Goal: Check status: Check status

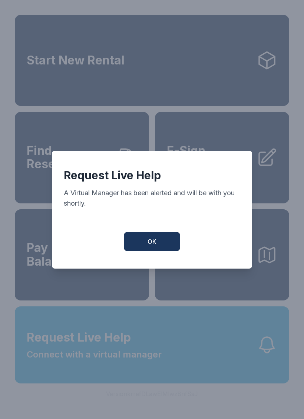
click at [158, 246] on button "OK" at bounding box center [152, 241] width 56 height 19
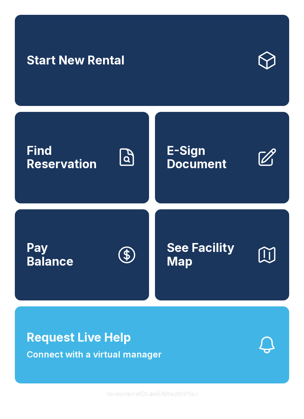
click at [75, 139] on link "Find Reservation" at bounding box center [82, 157] width 134 height 91
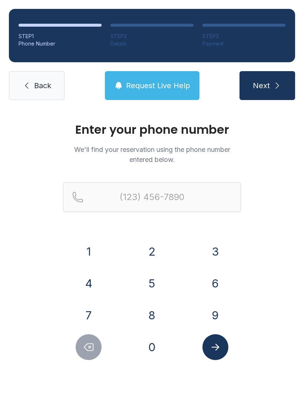
click at [222, 311] on button "9" at bounding box center [215, 315] width 26 height 26
click at [152, 348] on button "0" at bounding box center [152, 347] width 26 height 26
click at [89, 277] on button "4" at bounding box center [89, 284] width 26 height 26
click at [95, 279] on button "4" at bounding box center [89, 284] width 26 height 26
click at [88, 309] on button "7" at bounding box center [89, 315] width 26 height 26
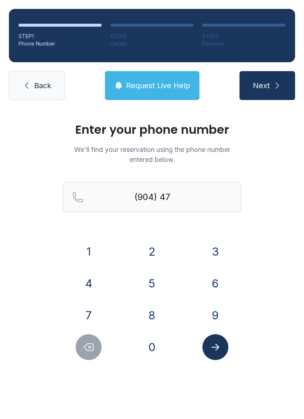
click at [215, 282] on button "6" at bounding box center [215, 284] width 26 height 26
click at [222, 280] on button "6" at bounding box center [215, 284] width 26 height 26
click at [156, 348] on button "0" at bounding box center [152, 347] width 26 height 26
click at [214, 254] on button "3" at bounding box center [215, 252] width 26 height 26
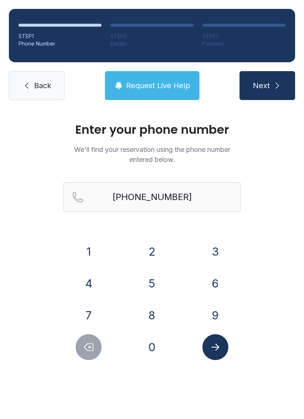
click at [219, 347] on icon "Submit lookup form" at bounding box center [215, 347] width 11 height 11
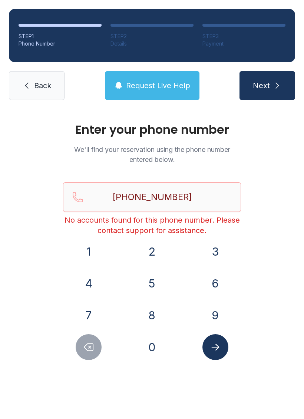
click at [163, 83] on span "Request Live Help" at bounding box center [158, 85] width 64 height 10
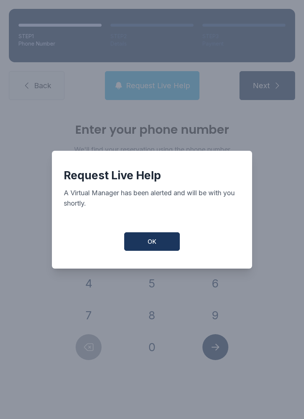
click at [153, 246] on span "OK" at bounding box center [151, 241] width 9 height 9
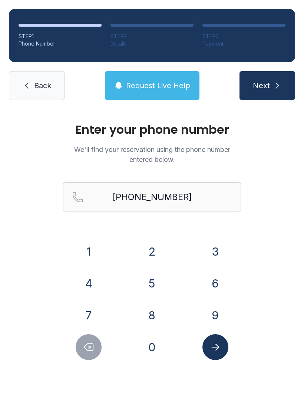
click at [223, 343] on button "Submit lookup form" at bounding box center [215, 347] width 26 height 26
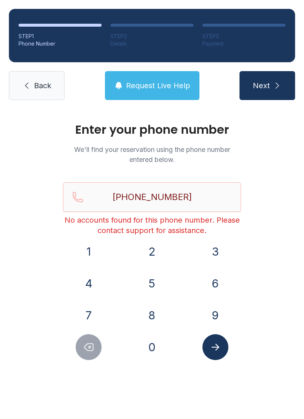
click at [92, 348] on icon "Delete number" at bounding box center [88, 347] width 11 height 11
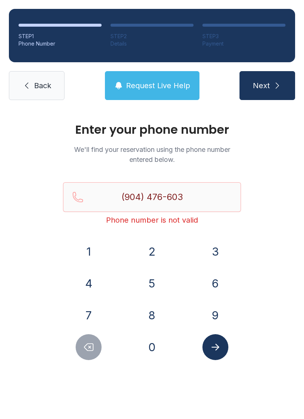
click at [92, 348] on icon "Delete number" at bounding box center [88, 347] width 11 height 11
click at [87, 344] on icon "Delete number" at bounding box center [88, 347] width 11 height 11
click at [87, 343] on icon "Delete number" at bounding box center [88, 347] width 11 height 11
click at [89, 344] on icon "Delete number" at bounding box center [88, 347] width 9 height 7
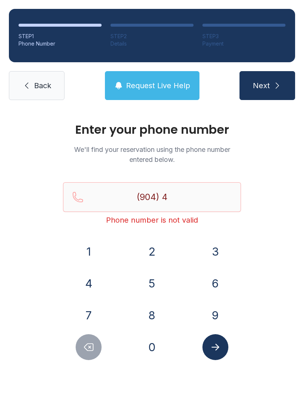
click at [84, 343] on icon "Delete number" at bounding box center [88, 347] width 11 height 11
click at [85, 346] on icon "Delete number" at bounding box center [88, 347] width 11 height 11
type input "(9"
click at [85, 346] on icon "Delete number" at bounding box center [88, 347] width 11 height 11
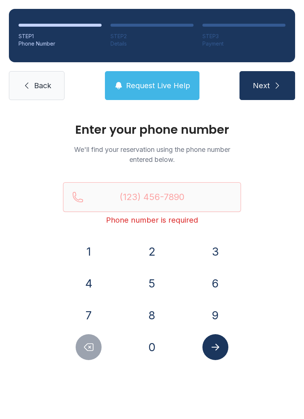
click at [83, 344] on icon "Delete number" at bounding box center [88, 347] width 11 height 11
click at [218, 308] on button "9" at bounding box center [215, 315] width 26 height 26
click at [149, 345] on button "0" at bounding box center [152, 347] width 26 height 26
click at [88, 278] on button "4" at bounding box center [89, 284] width 26 height 26
click at [89, 281] on button "4" at bounding box center [89, 284] width 26 height 26
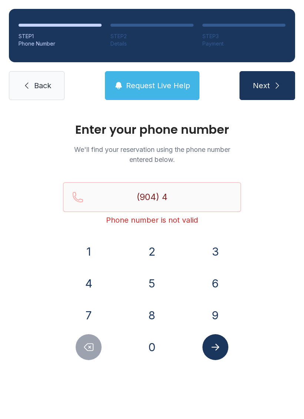
click at [90, 310] on button "7" at bounding box center [89, 315] width 26 height 26
click at [211, 282] on button "6" at bounding box center [215, 284] width 26 height 26
click at [152, 349] on button "0" at bounding box center [152, 347] width 26 height 26
click at [209, 255] on button "3" at bounding box center [215, 252] width 26 height 26
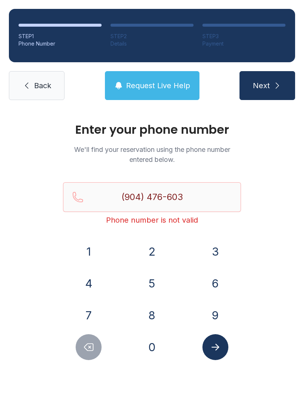
click at [218, 245] on button "3" at bounding box center [215, 252] width 26 height 26
click at [218, 346] on icon "Submit lookup form" at bounding box center [215, 347] width 8 height 7
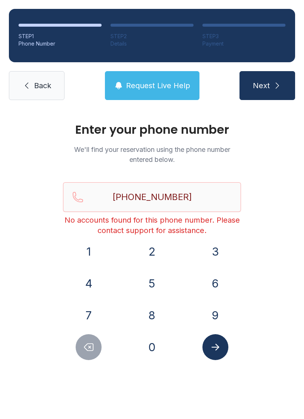
click at [163, 83] on span "Request Live Help" at bounding box center [158, 85] width 64 height 10
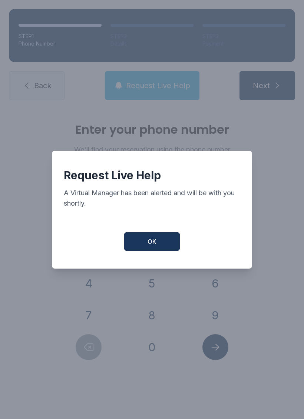
click at [153, 245] on span "OK" at bounding box center [151, 241] width 9 height 9
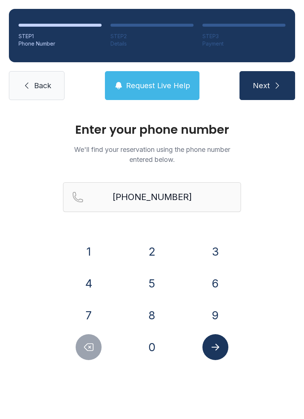
click at [216, 344] on icon "Submit lookup form" at bounding box center [215, 347] width 11 height 11
click at [214, 341] on button "Submit lookup form" at bounding box center [215, 347] width 26 height 26
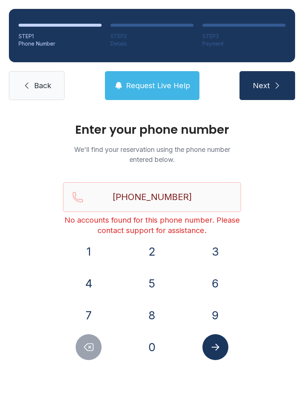
click at [218, 338] on button "Submit lookup form" at bounding box center [215, 347] width 26 height 26
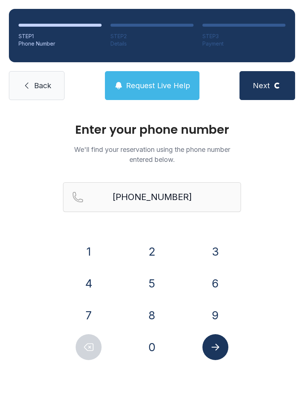
click at [219, 341] on button "Submit lookup form" at bounding box center [215, 347] width 26 height 26
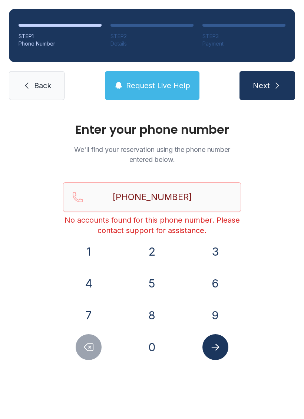
click at [88, 340] on button "Delete number" at bounding box center [89, 347] width 26 height 26
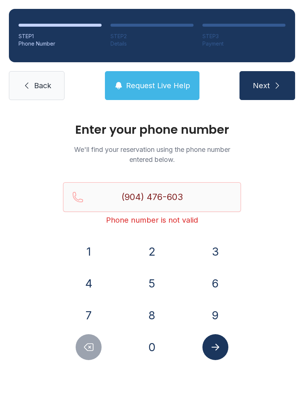
click at [90, 346] on icon "Delete number" at bounding box center [88, 347] width 11 height 11
type input "(904) 476-60"
click at [42, 78] on link "Back" at bounding box center [37, 85] width 56 height 29
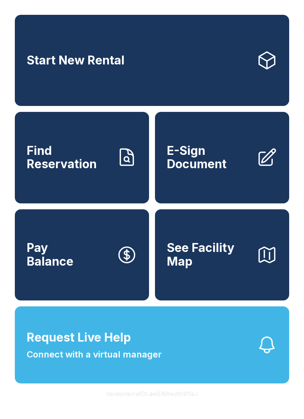
click at [47, 84] on link "Start New Rental" at bounding box center [152, 60] width 274 height 91
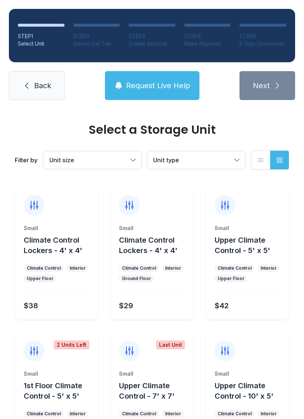
click at [165, 82] on span "Request Live Help" at bounding box center [158, 85] width 64 height 10
